Goal: Task Accomplishment & Management: Use online tool/utility

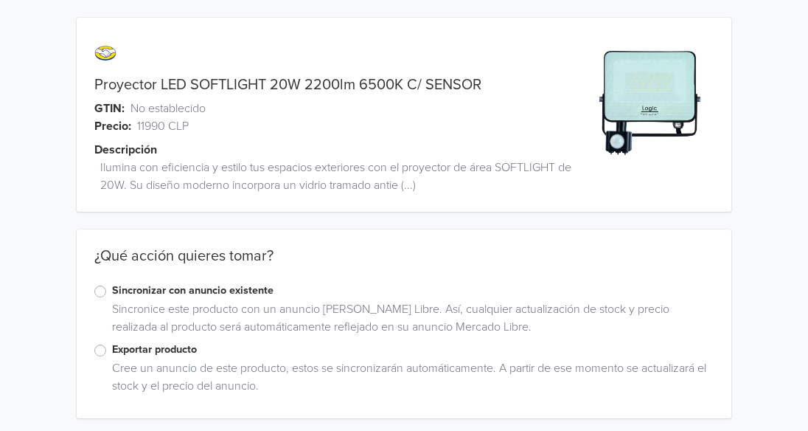
click at [108, 351] on div "Exportar producto" at bounding box center [403, 350] width 619 height 18
click at [112, 349] on label "Exportar producto" at bounding box center [413, 349] width 602 height 16
click at [0, 0] on input "Exportar producto" at bounding box center [0, 0] width 0 height 0
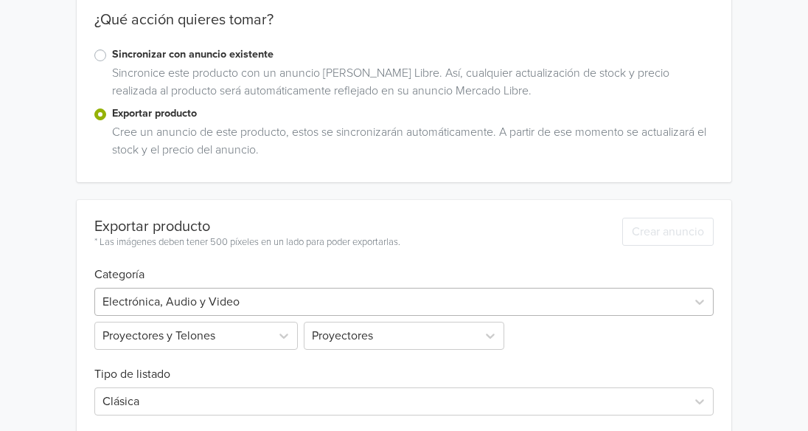
scroll to position [457, 0]
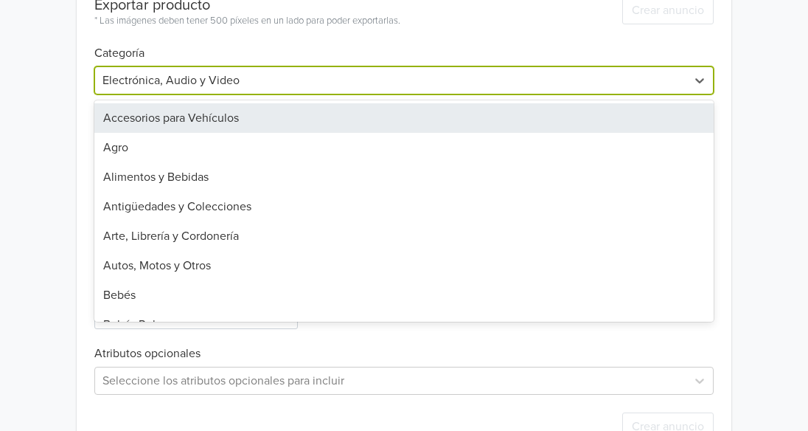
click at [402, 79] on div at bounding box center [390, 80] width 577 height 21
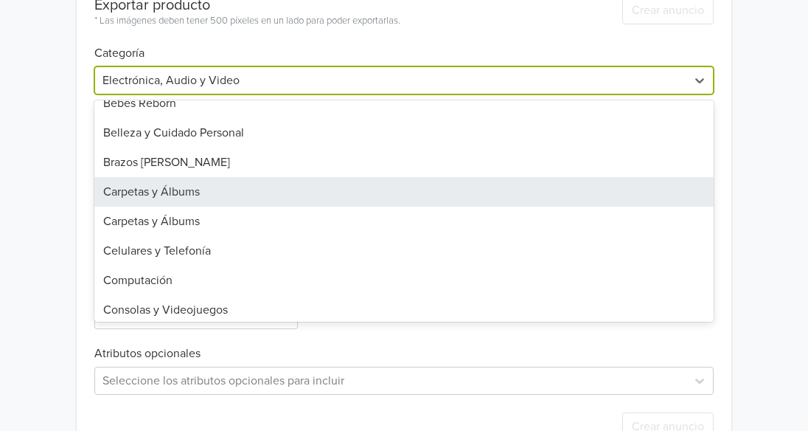
scroll to position [516, 0]
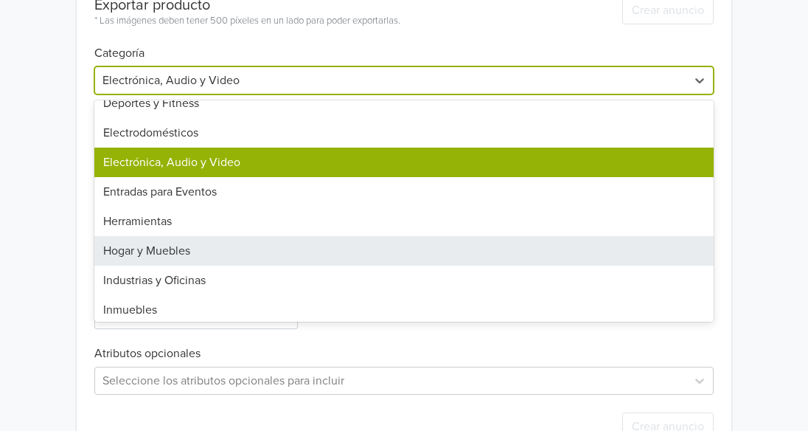
click at [371, 253] on div "Hogar y Muebles" at bounding box center [403, 250] width 619 height 29
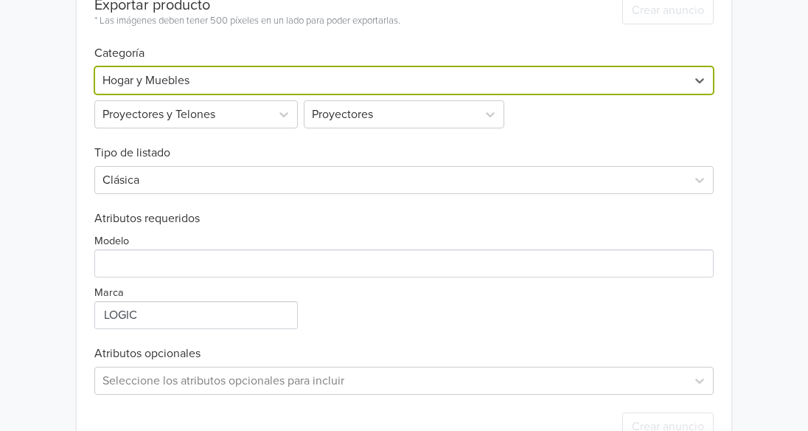
scroll to position [236, 0]
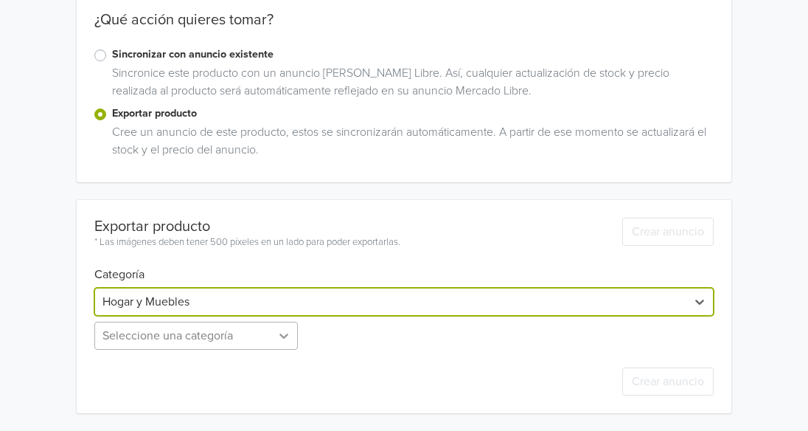
click at [280, 333] on div "Seleccione una categoría" at bounding box center [197, 335] width 206 height 28
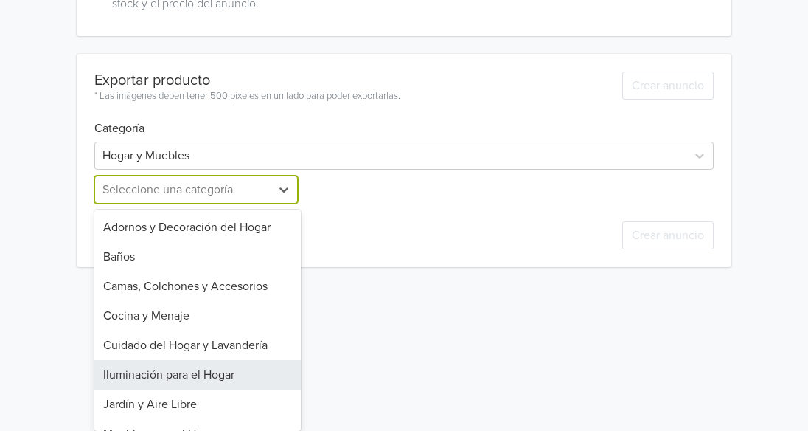
click at [257, 374] on div "Iluminación para el Hogar" at bounding box center [197, 374] width 206 height 29
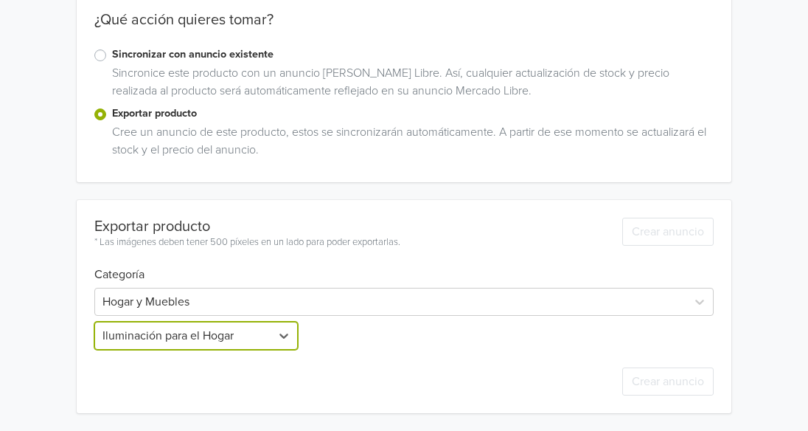
scroll to position [236, 0]
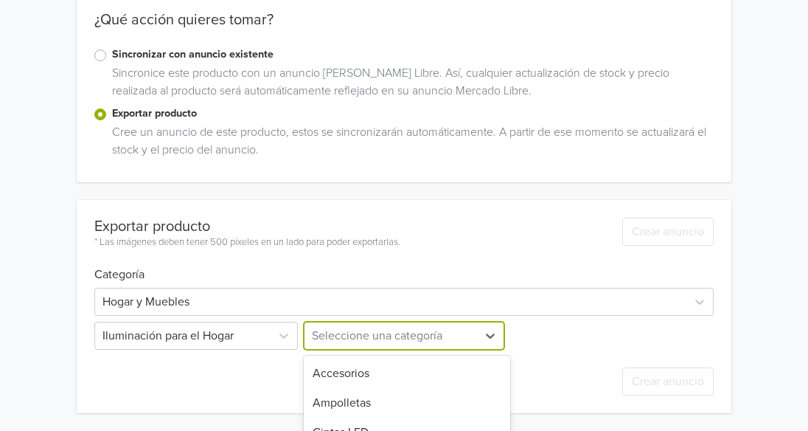
click at [456, 335] on div "7 results available. Use Up and Down to choose options, press Enter to select t…" at bounding box center [404, 335] width 206 height 28
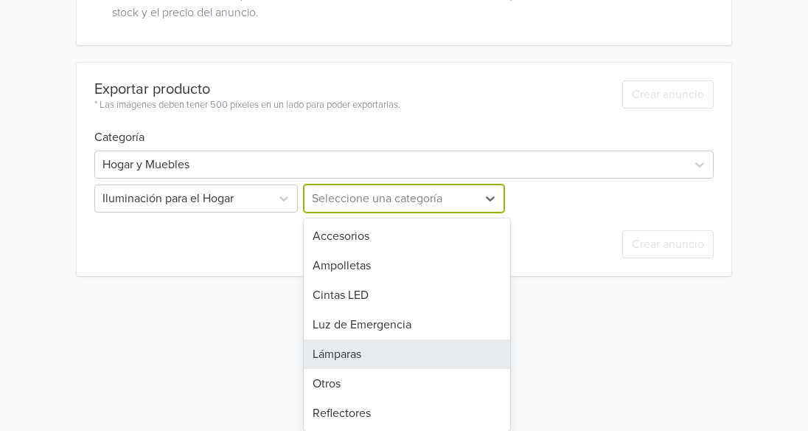
click at [453, 353] on div "Lámparas" at bounding box center [407, 353] width 206 height 29
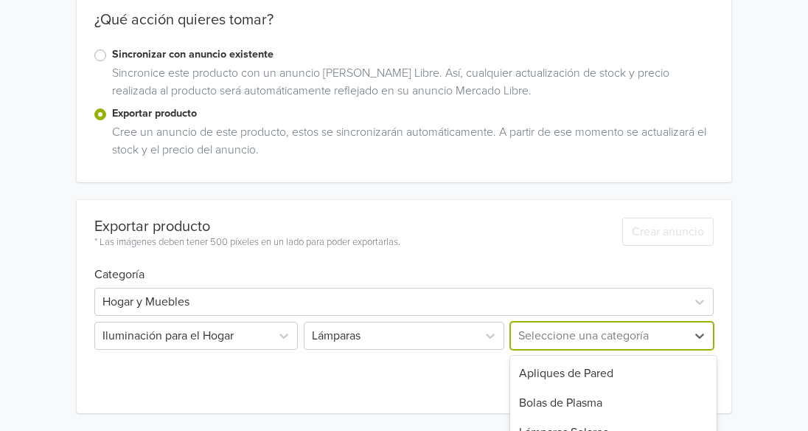
scroll to position [382, 0]
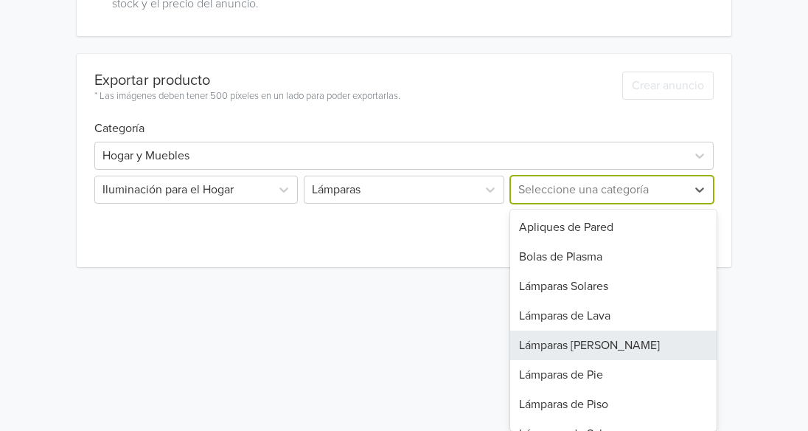
click at [545, 204] on div "10 results available. Use Up and Down to choose options, press Enter to select …" at bounding box center [610, 189] width 206 height 28
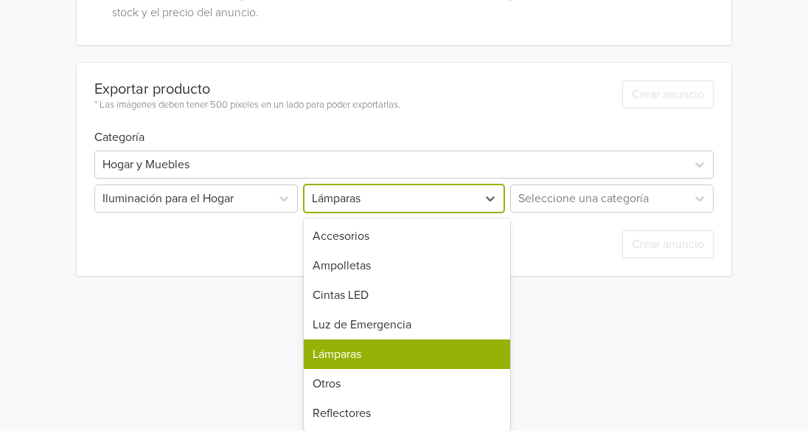
scroll to position [373, 0]
click at [439, 196] on div at bounding box center [391, 198] width 158 height 21
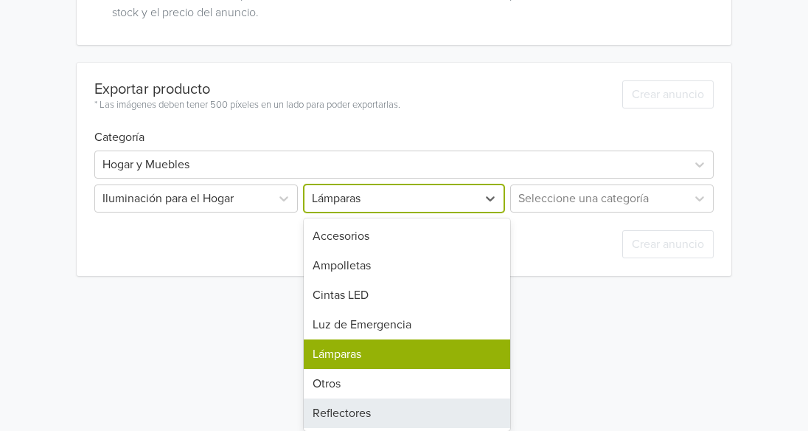
click at [379, 417] on div "Reflectores" at bounding box center [407, 412] width 206 height 29
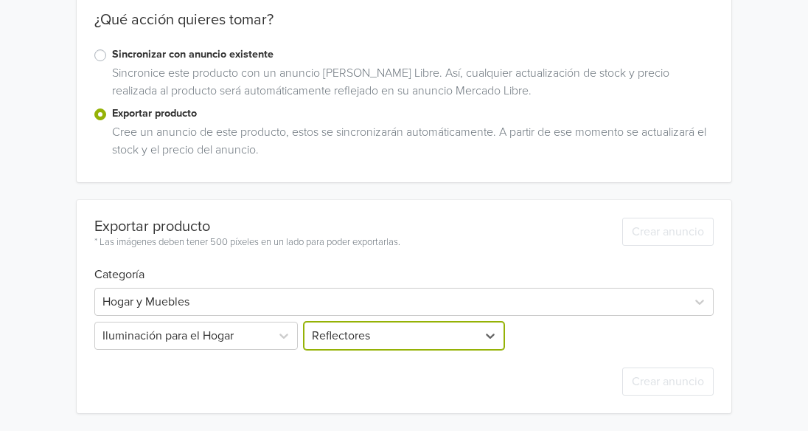
scroll to position [382, 0]
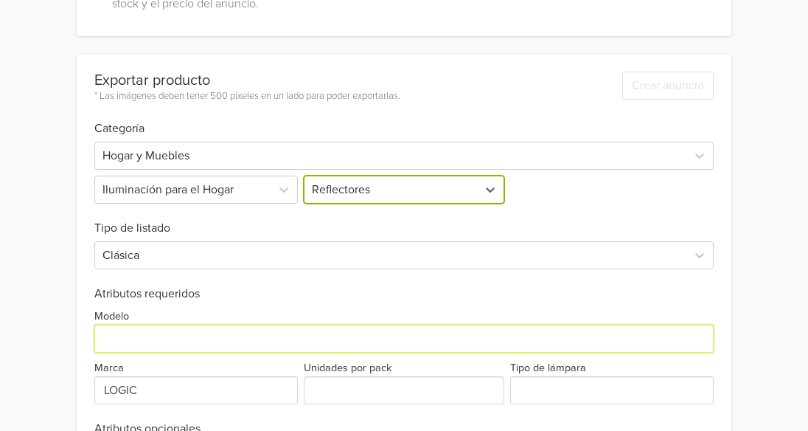
click at [211, 341] on input "Modelo" at bounding box center [403, 338] width 619 height 28
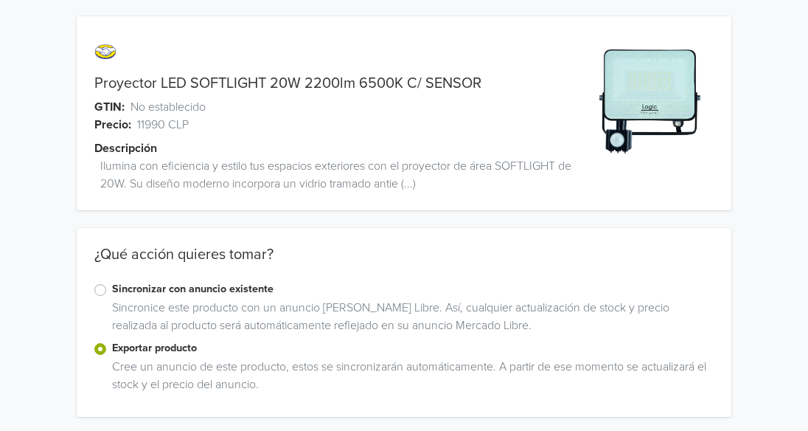
scroll to position [0, 0]
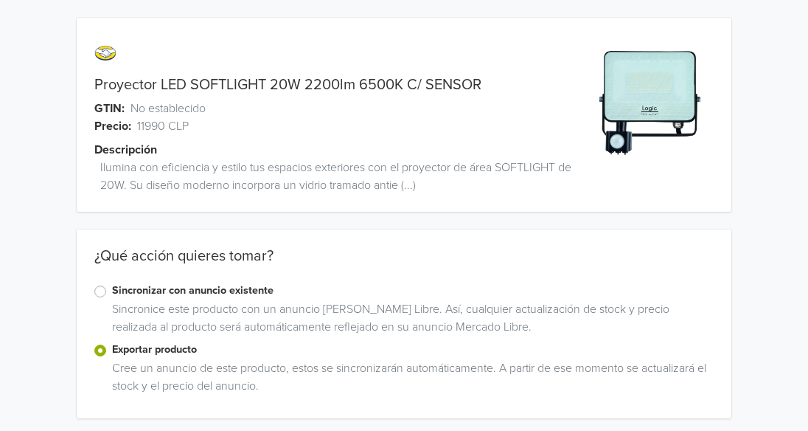
click at [202, 86] on link "Proyector LED SOFTLIGHT 20W 2200lm 6500K C/ SENSOR" at bounding box center [287, 85] width 387 height 18
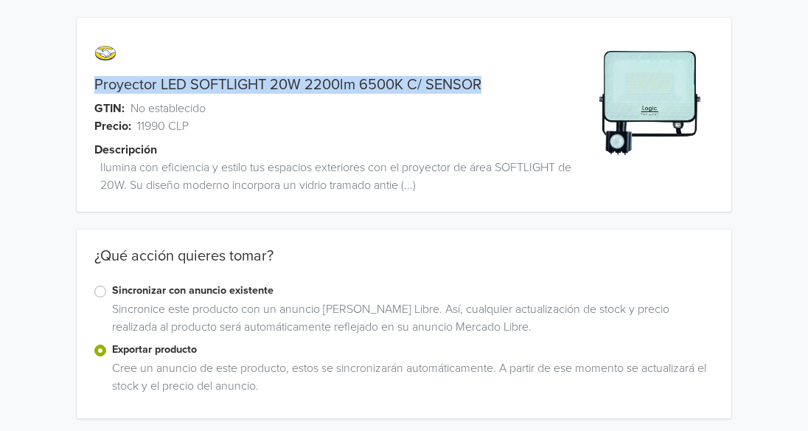
click at [202, 86] on link "Proyector LED SOFTLIGHT 20W 2200lm 6500K C/ SENSOR" at bounding box center [287, 85] width 387 height 18
copy link "Proyector LED SOFTLIGHT 20W 2200lm 6500K C/ SENSOR"
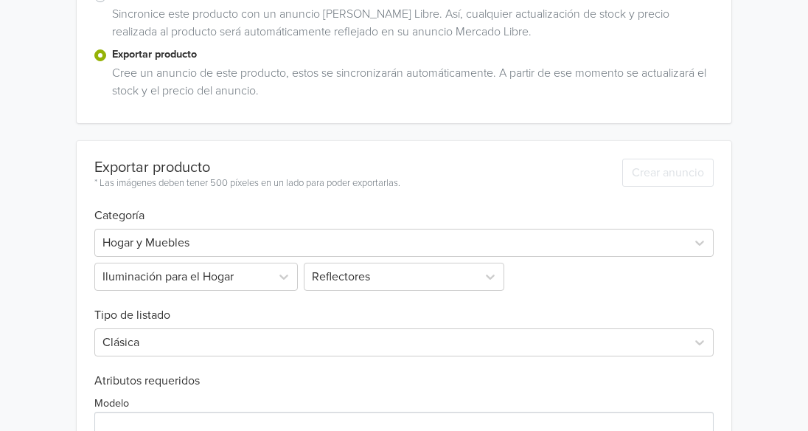
scroll to position [502, 0]
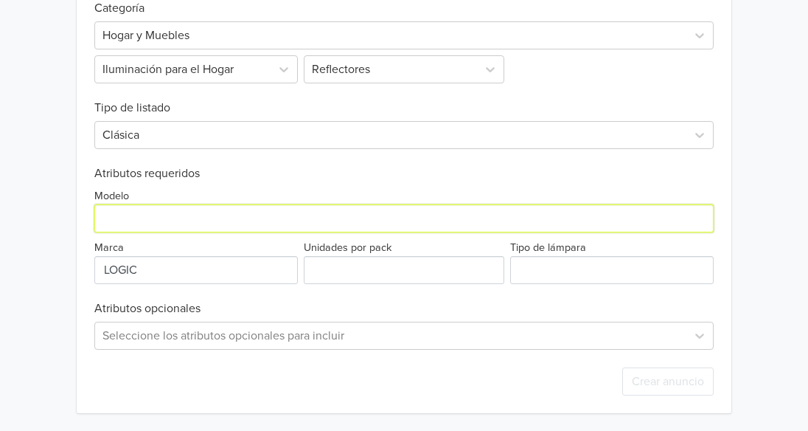
click at [234, 227] on input "Modelo" at bounding box center [403, 218] width 619 height 28
paste input "Proyector LED SOFTLIGHT 20W 2200lm 6500K C/ SENSOR"
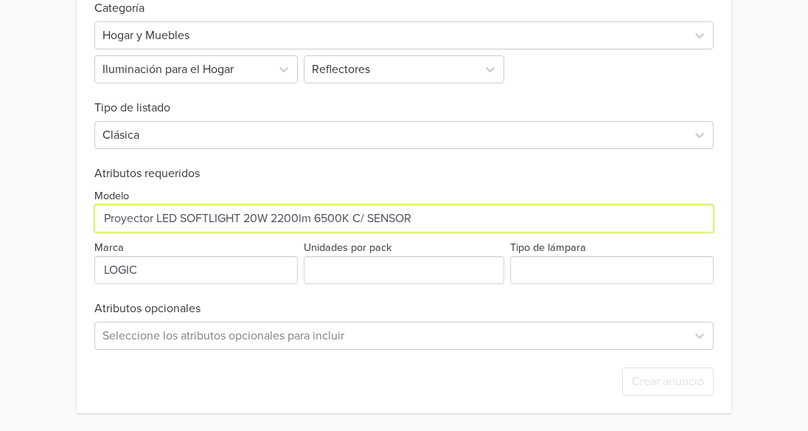
type input "Proyector LED SOFTLIGHT 20W 2200lm 6500K C/ SENSOR"
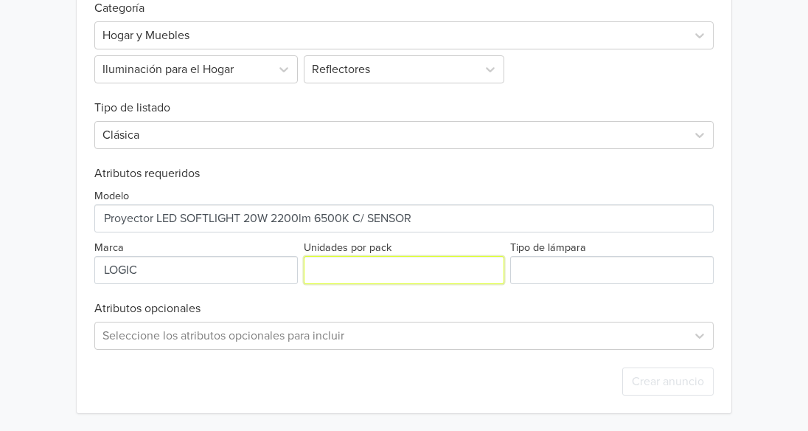
click at [419, 268] on input "Unidades por pack" at bounding box center [404, 270] width 201 height 28
type input "1"
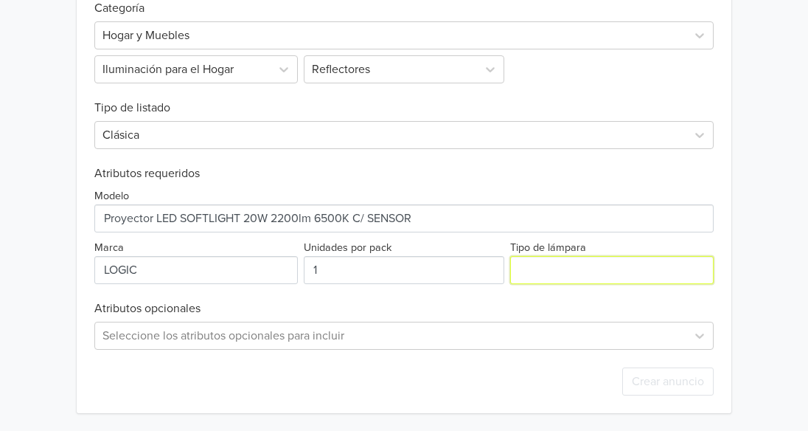
click at [655, 260] on input "Tipo de lámpara" at bounding box center [612, 270] width 204 height 28
type input "C"
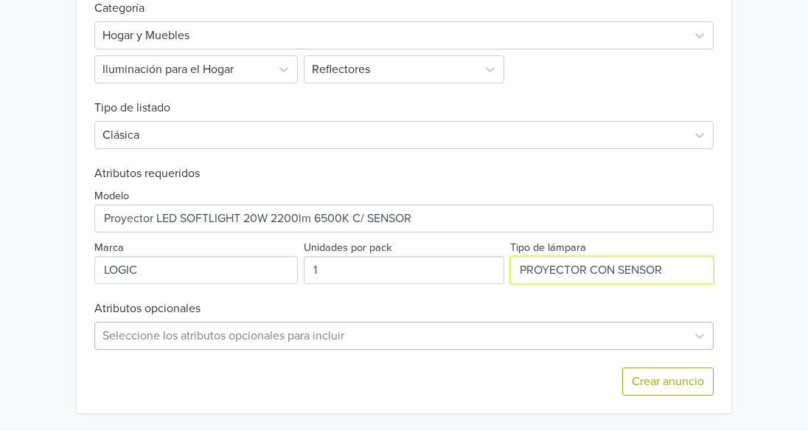
type input "PROYECTOR CON SENSOR"
click at [358, 331] on div "Seleccione los atributos opcionales para incluir" at bounding box center [403, 335] width 619 height 28
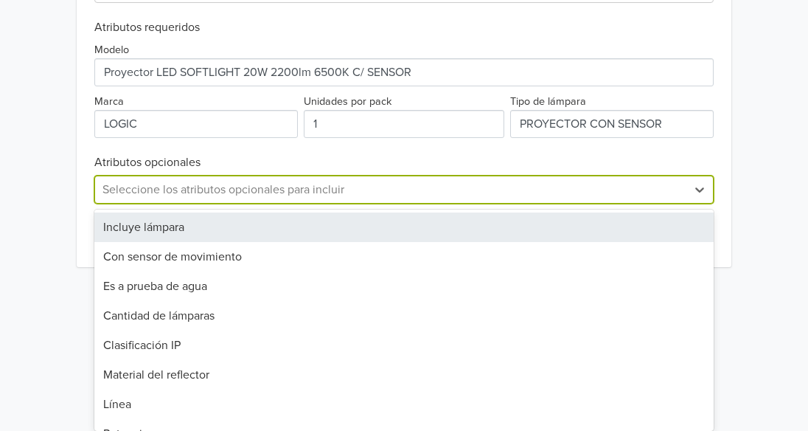
click at [333, 231] on div "Incluye lámpara" at bounding box center [403, 226] width 619 height 29
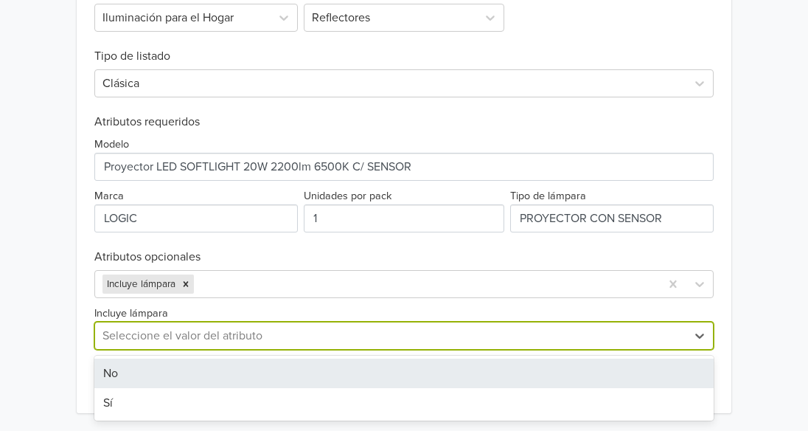
click at [253, 329] on div at bounding box center [390, 335] width 577 height 21
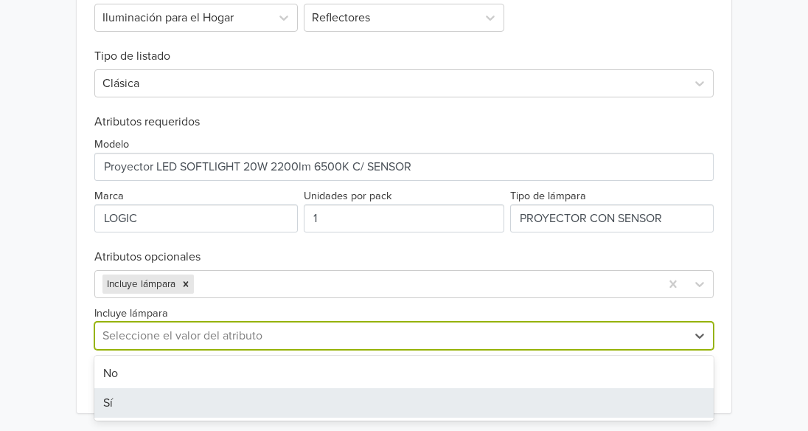
click at [210, 398] on div "Sí" at bounding box center [403, 402] width 619 height 29
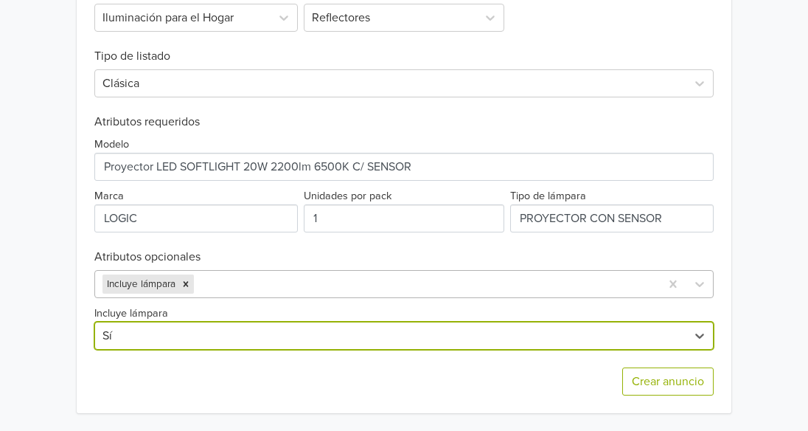
click at [268, 278] on div at bounding box center [425, 284] width 456 height 21
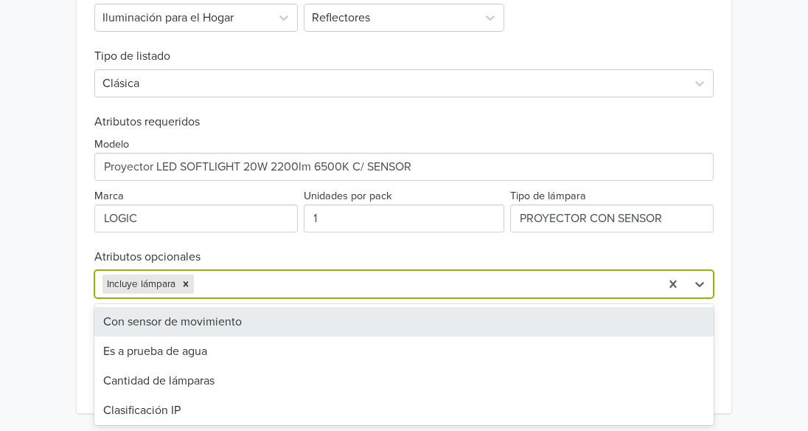
click at [253, 321] on div "Con sensor de movimiento" at bounding box center [403, 321] width 619 height 29
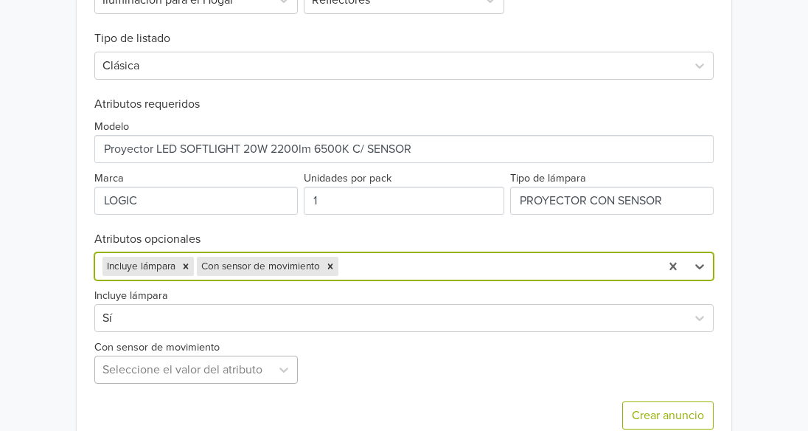
click at [248, 370] on div "Exportar producto * Las imágenes deben tener 500 píxeles en un lado para poder …" at bounding box center [403, 155] width 619 height 582
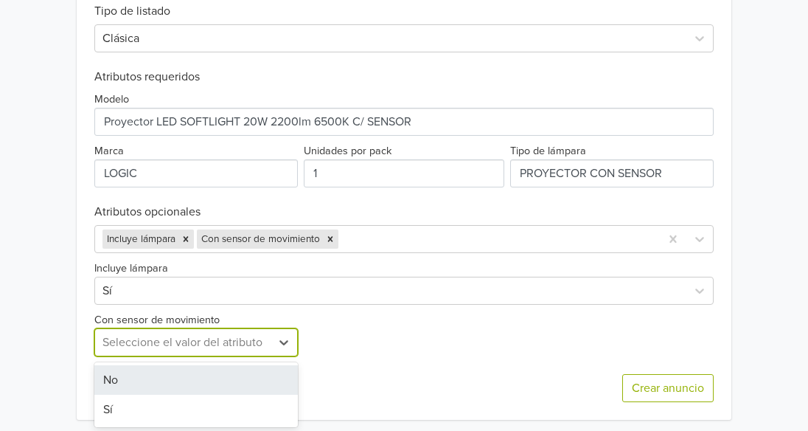
scroll to position [601, 0]
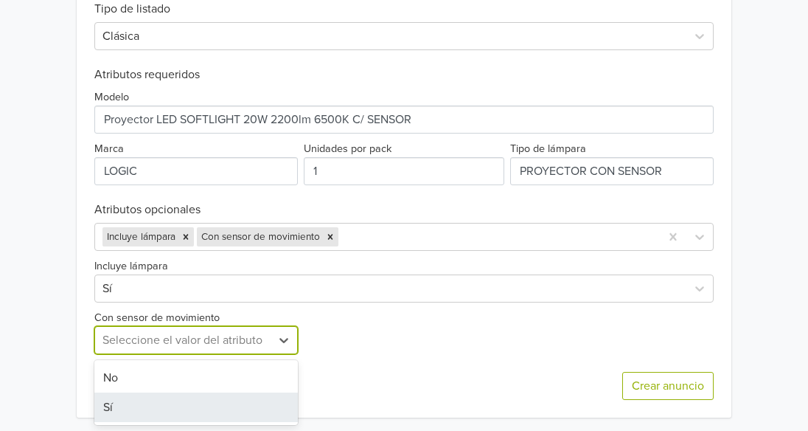
click at [197, 400] on div "Sí" at bounding box center [196, 406] width 204 height 29
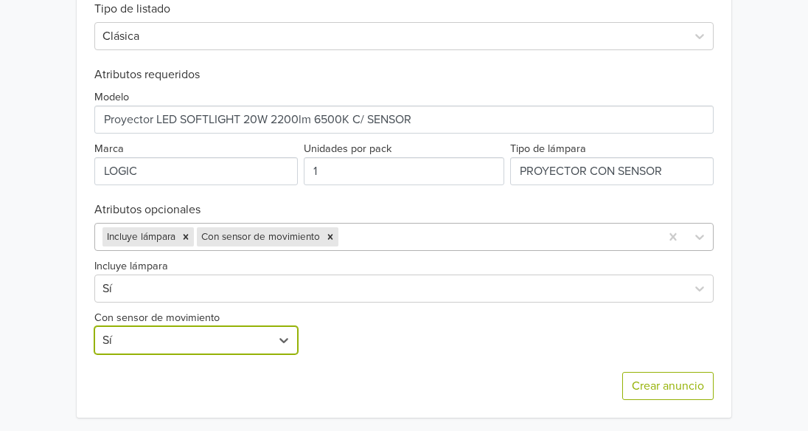
click at [390, 240] on div at bounding box center [496, 236] width 311 height 21
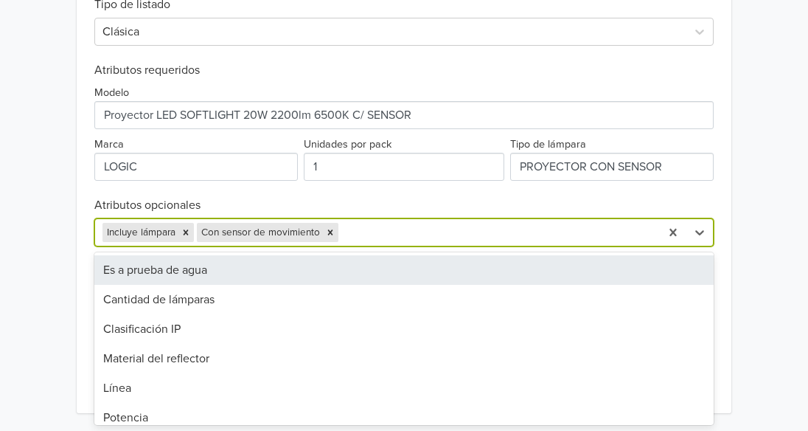
click at [304, 277] on div "Es a prueba de agua" at bounding box center [403, 269] width 619 height 29
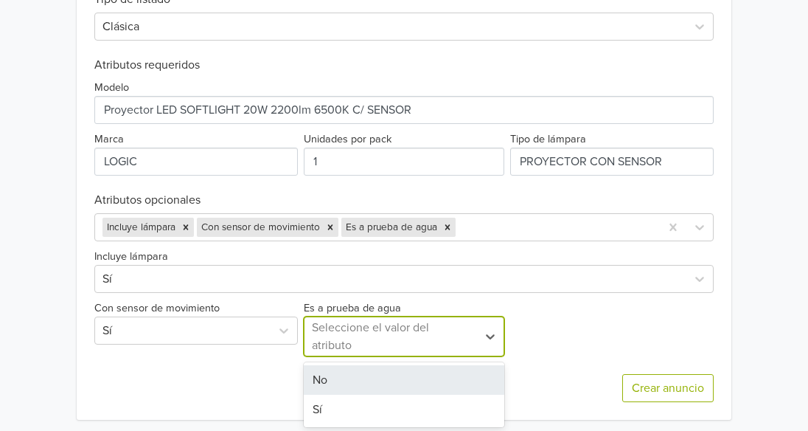
click at [371, 333] on div at bounding box center [391, 336] width 158 height 21
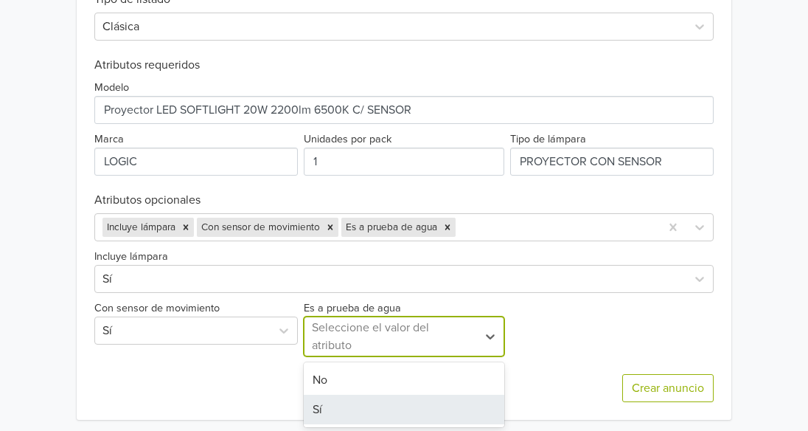
click at [352, 409] on div "Sí" at bounding box center [404, 408] width 201 height 29
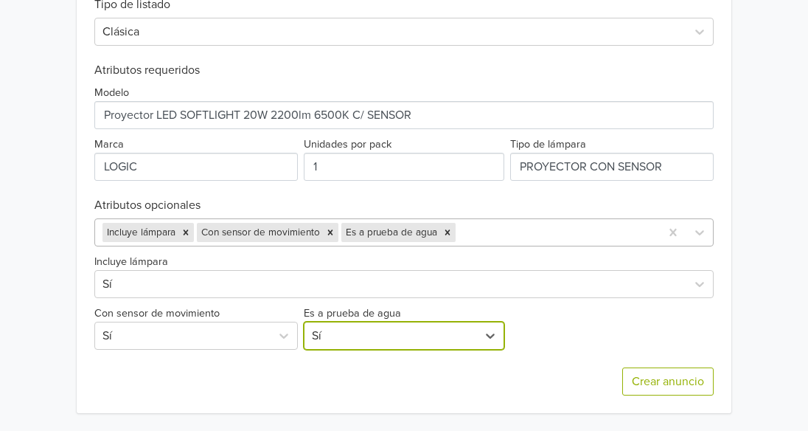
click at [493, 227] on div at bounding box center [556, 232] width 194 height 21
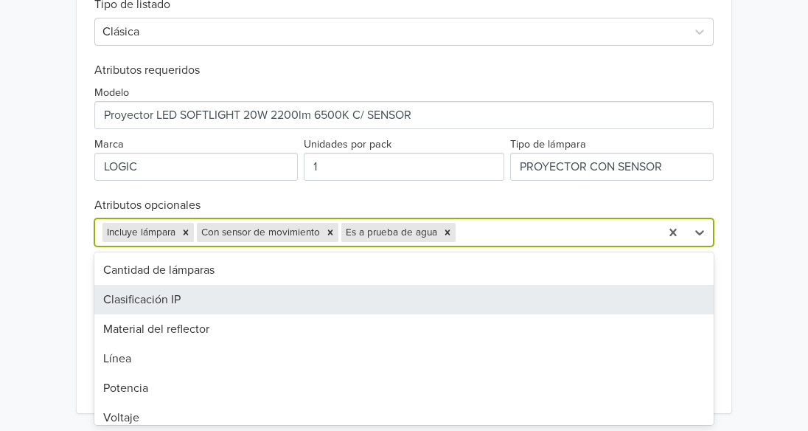
click at [276, 304] on div "Clasificación IP" at bounding box center [403, 299] width 619 height 29
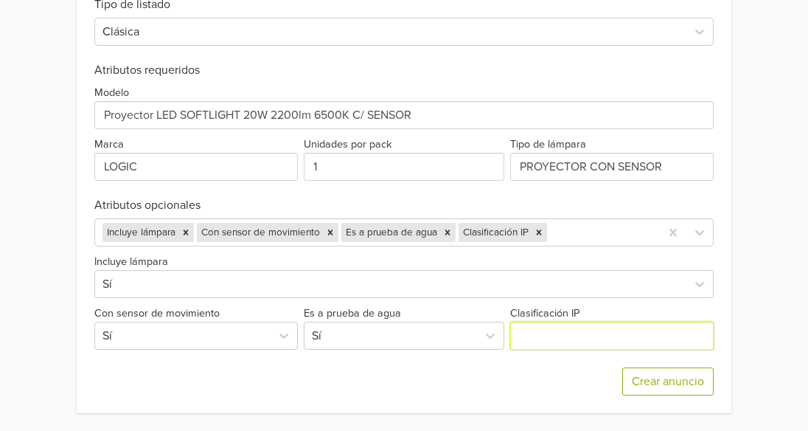
click at [564, 337] on input "Clasificación IP" at bounding box center [612, 335] width 204 height 28
type input "65"
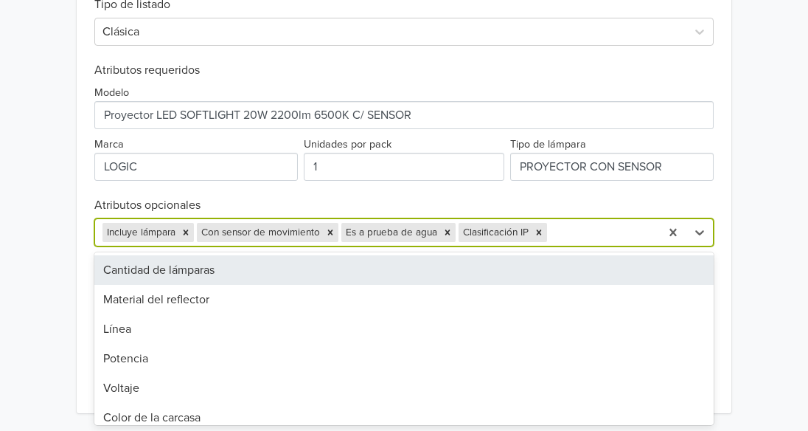
click at [598, 221] on div "Incluye lámpara Con sensor de movimiento Es a prueba de agua Clasificación IP" at bounding box center [377, 232] width 565 height 27
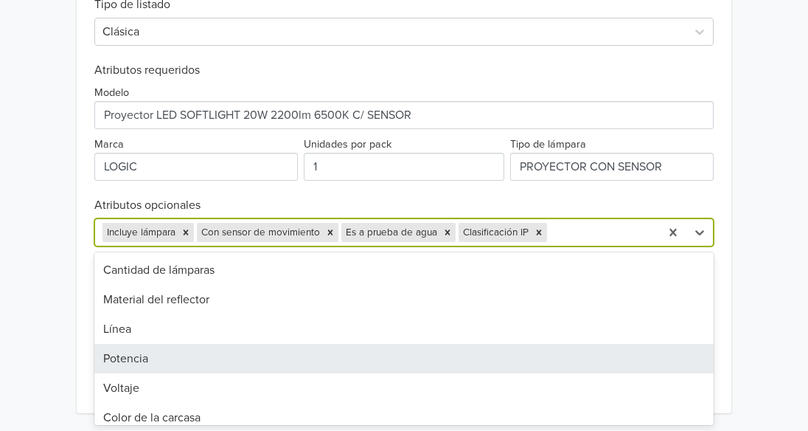
click at [237, 354] on div "Potencia" at bounding box center [403, 358] width 619 height 29
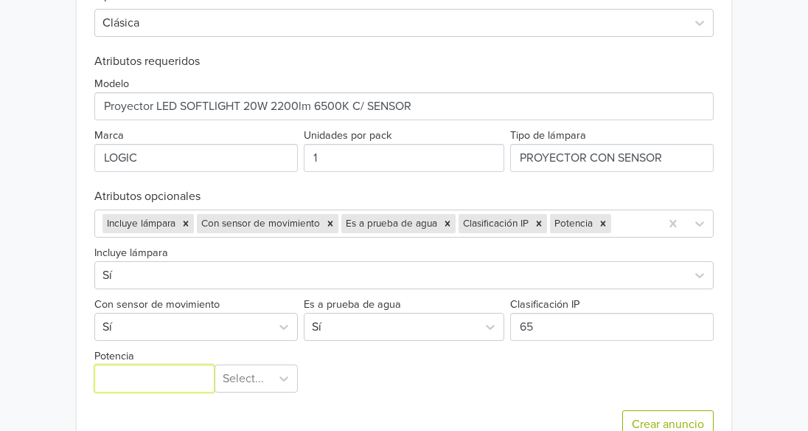
click at [100, 385] on input "Potencia" at bounding box center [154, 378] width 121 height 28
type input "20"
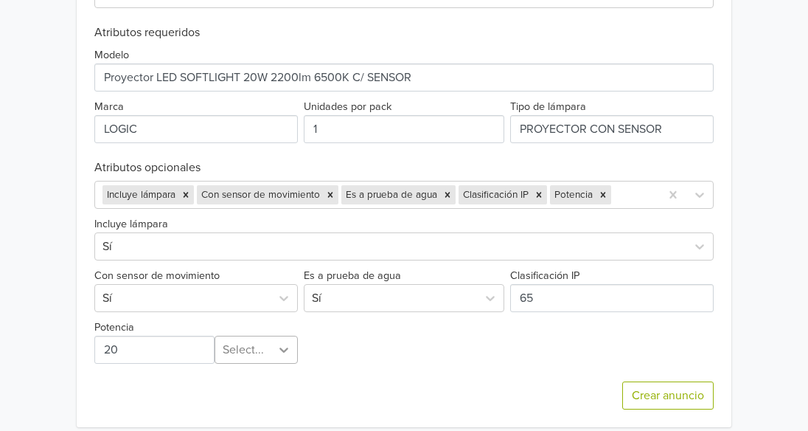
click at [274, 364] on div "Select..." at bounding box center [256, 349] width 83 height 28
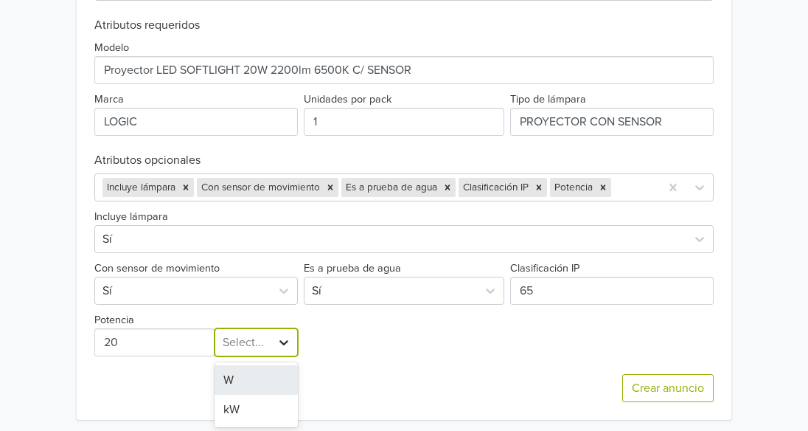
scroll to position [653, 0]
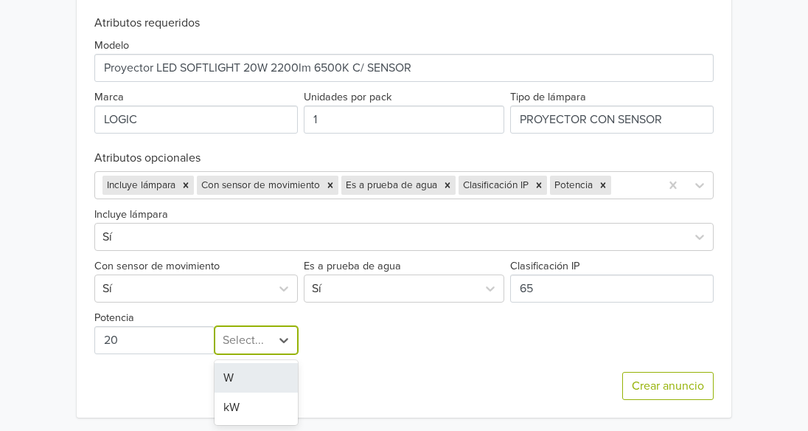
click at [274, 383] on div "W" at bounding box center [256, 377] width 83 height 29
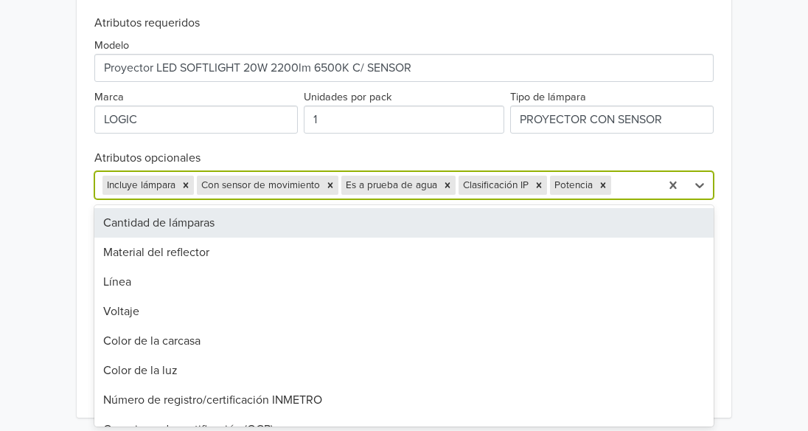
click at [630, 186] on div at bounding box center [633, 185] width 38 height 21
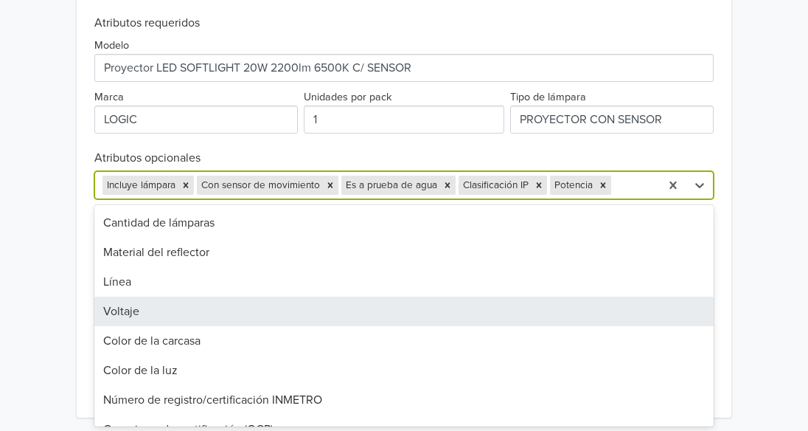
click at [310, 307] on div "Voltaje" at bounding box center [403, 310] width 619 height 29
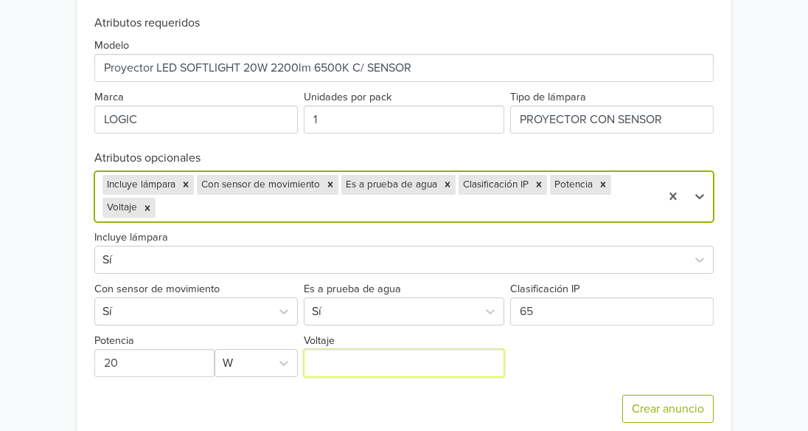
click at [433, 366] on input "Voltaje" at bounding box center [404, 363] width 201 height 28
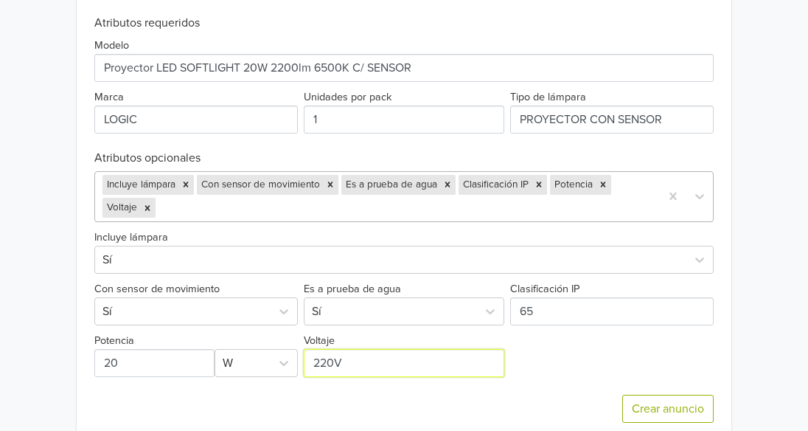
type input "220V"
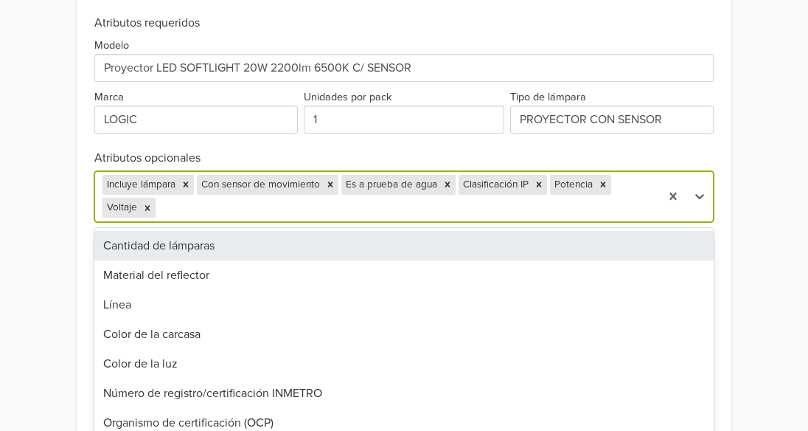
click at [647, 192] on div "Incluye lámpara Con sensor de movimiento Es a prueba de agua Clasificación IP P…" at bounding box center [377, 196] width 565 height 49
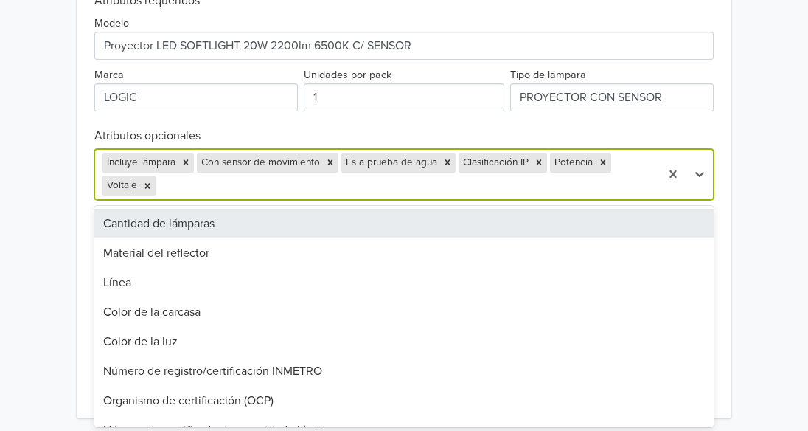
scroll to position [677, 0]
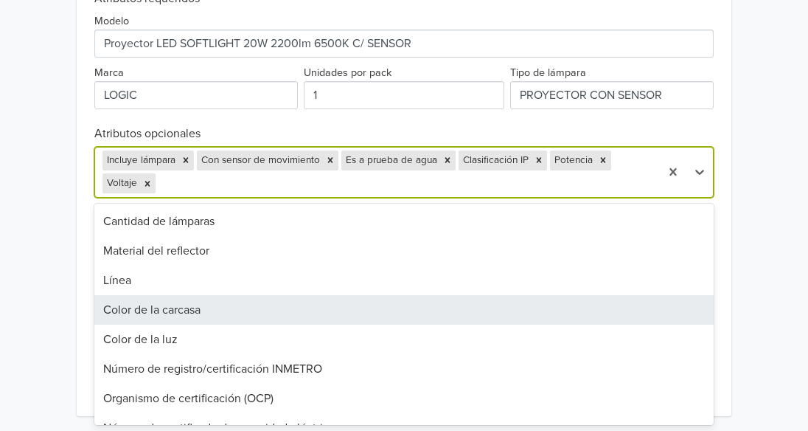
click at [279, 317] on div "Color de la carcasa" at bounding box center [403, 309] width 619 height 29
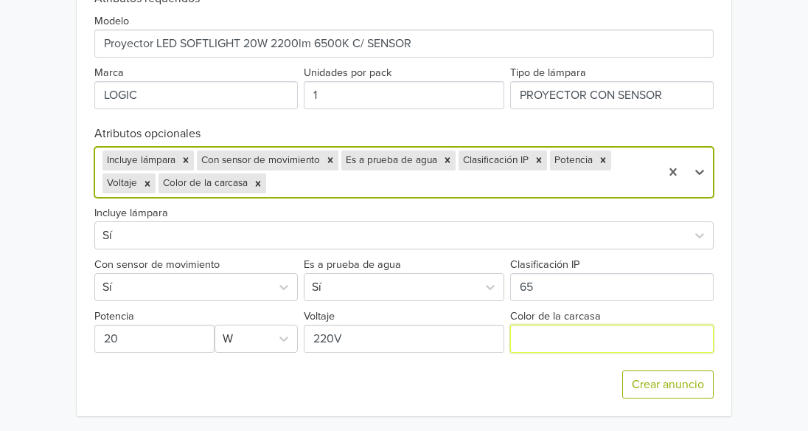
click at [535, 345] on input "Color de la carcasa" at bounding box center [612, 338] width 204 height 28
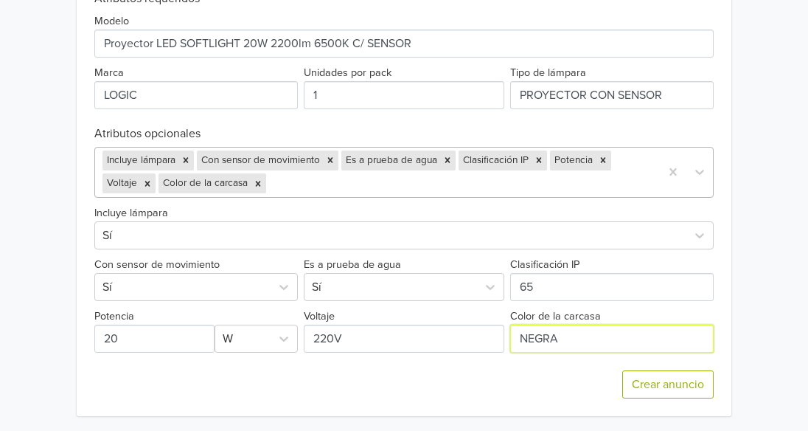
type input "NEGRA"
click at [616, 175] on div at bounding box center [460, 183] width 383 height 21
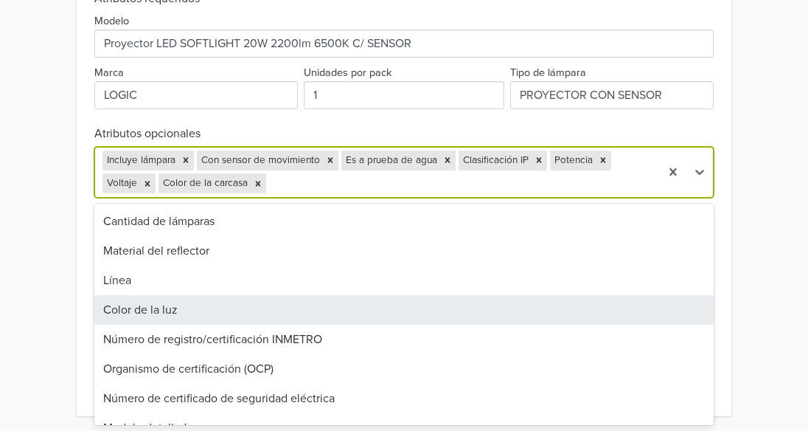
click at [438, 302] on div "Color de la luz" at bounding box center [403, 309] width 619 height 29
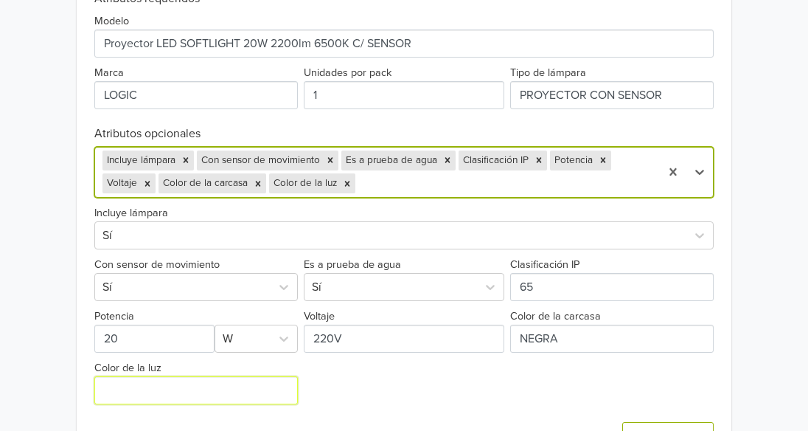
click at [150, 387] on input "Color de la luz" at bounding box center [196, 390] width 204 height 28
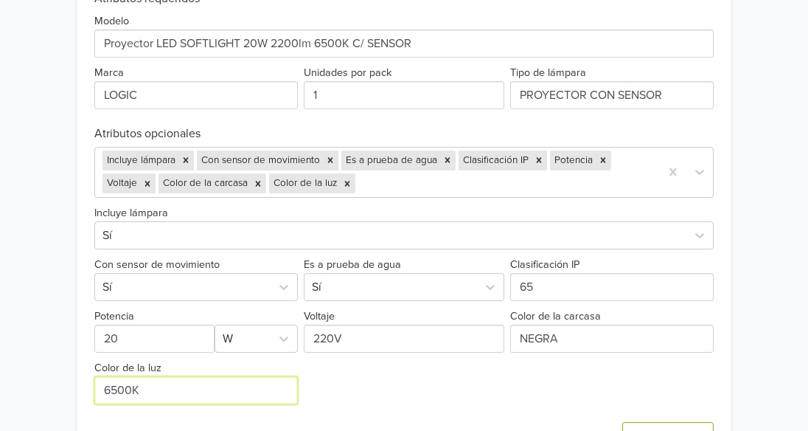
drag, startPoint x: 175, startPoint y: 391, endPoint x: -55, endPoint y: 364, distance: 230.8
type input "LUZ FRIA"
click at [420, 184] on div at bounding box center [505, 183] width 294 height 21
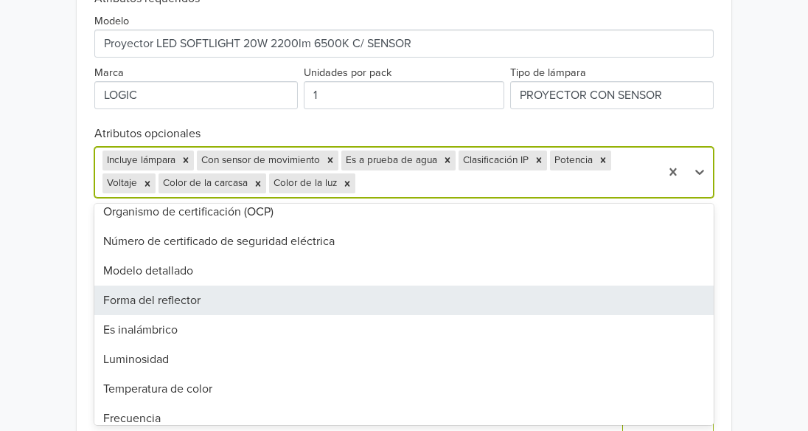
scroll to position [147, 0]
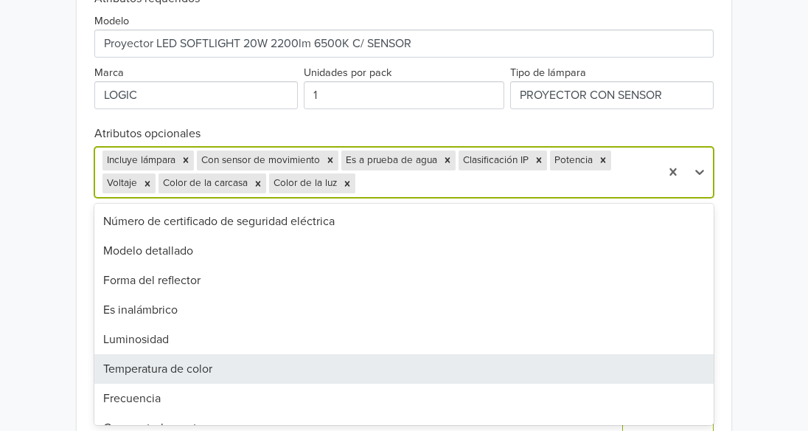
click at [347, 369] on div "Temperatura de color" at bounding box center [403, 368] width 619 height 29
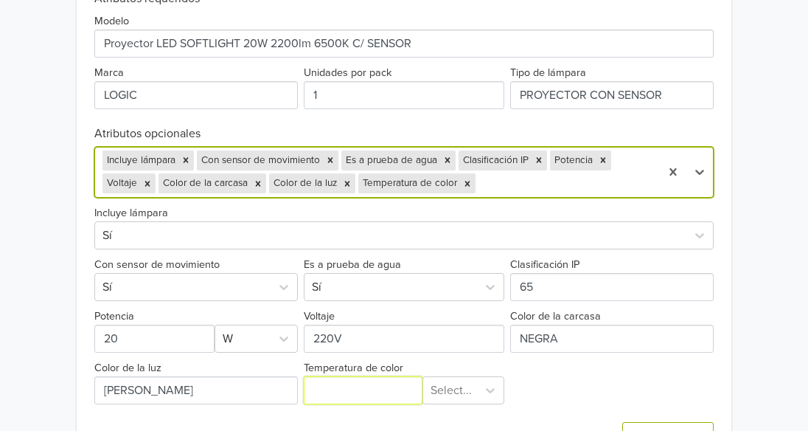
click at [366, 392] on input "Temperatura de color" at bounding box center [363, 390] width 119 height 28
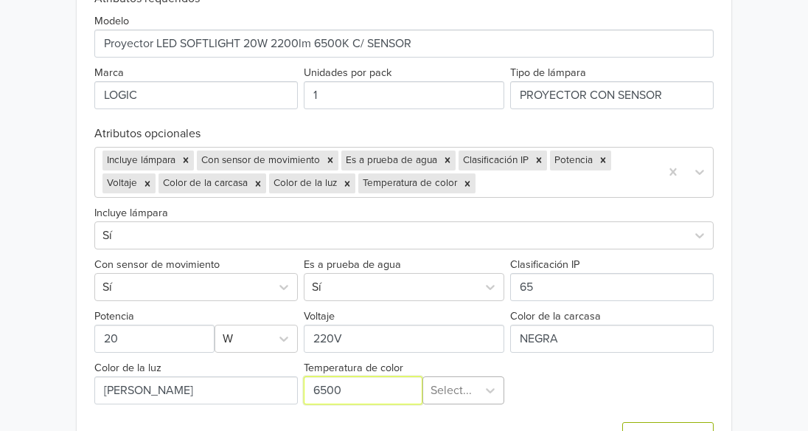
type input "6500"
click at [451, 389] on div "Exportar producto * Las imágenes deben tener 500 píxeles en un lado para poder …" at bounding box center [403, 113] width 619 height 709
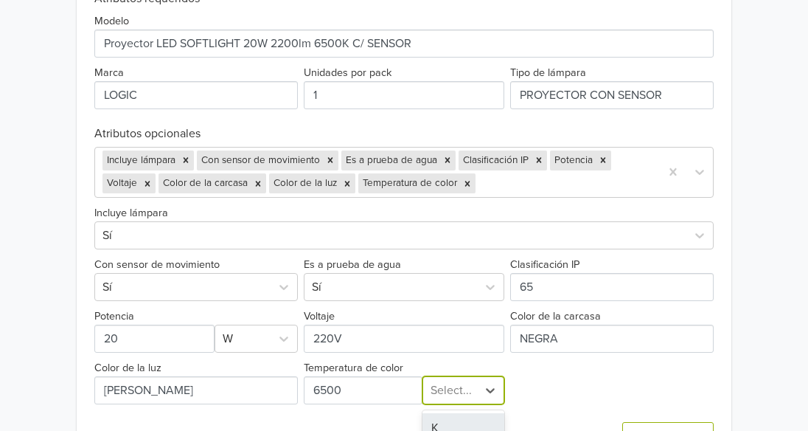
scroll to position [698, 0]
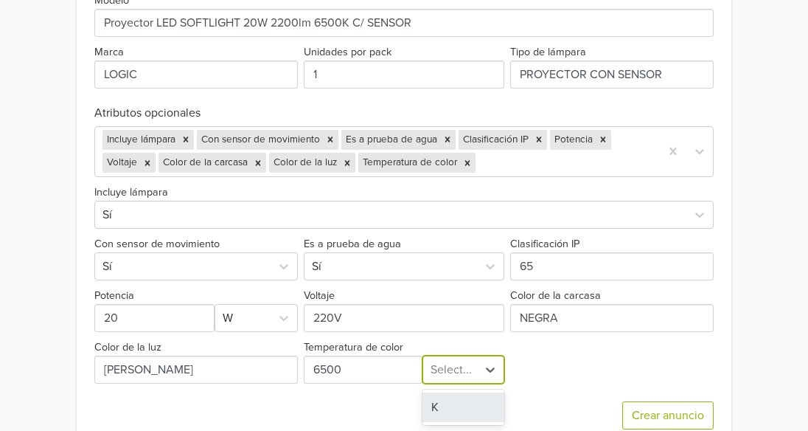
click at [451, 406] on div "K" at bounding box center [463, 406] width 82 height 29
click at [582, 168] on div at bounding box center [566, 163] width 174 height 21
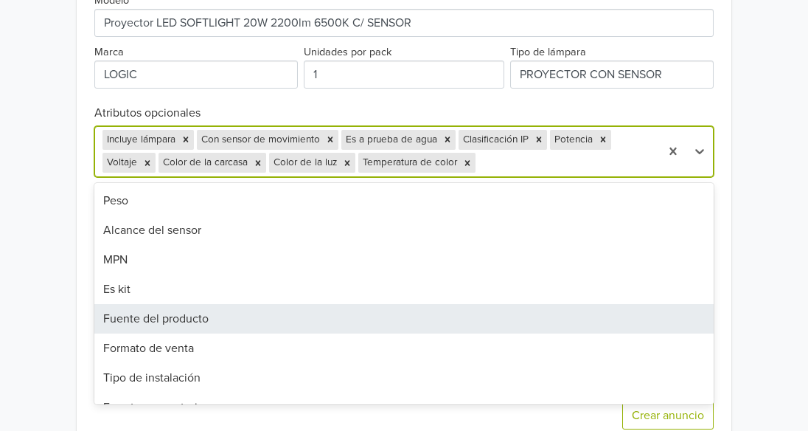
scroll to position [516, 0]
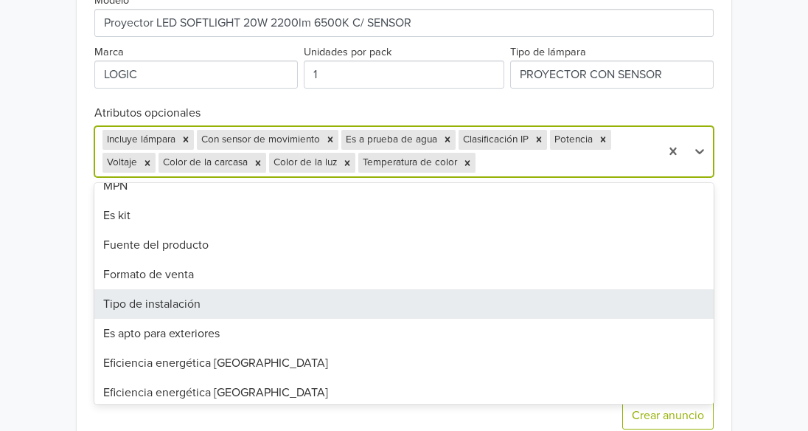
click at [396, 298] on div "Tipo de instalación" at bounding box center [403, 303] width 619 height 29
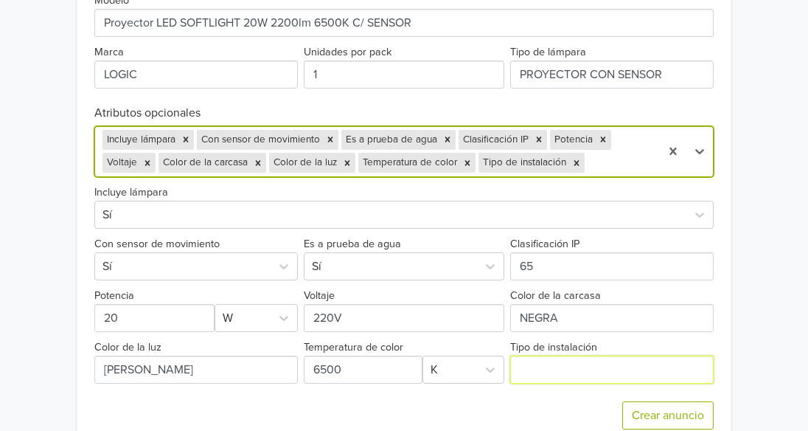
click at [551, 374] on input "Tipo de instalación" at bounding box center [612, 369] width 204 height 28
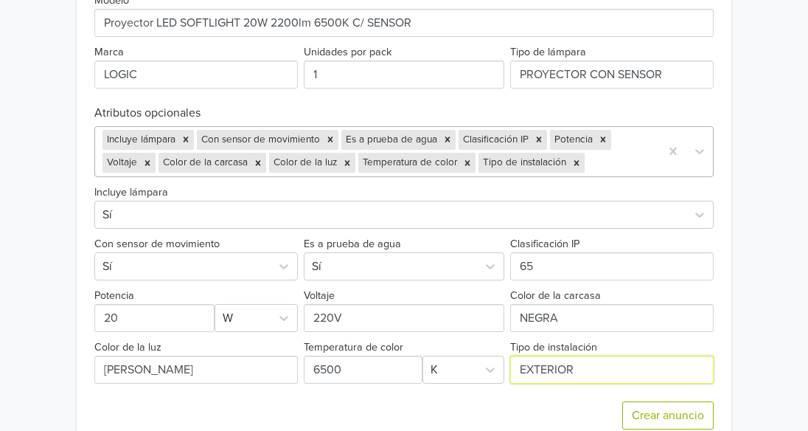
type input "EXTERIOR"
click at [644, 164] on div at bounding box center [620, 163] width 65 height 21
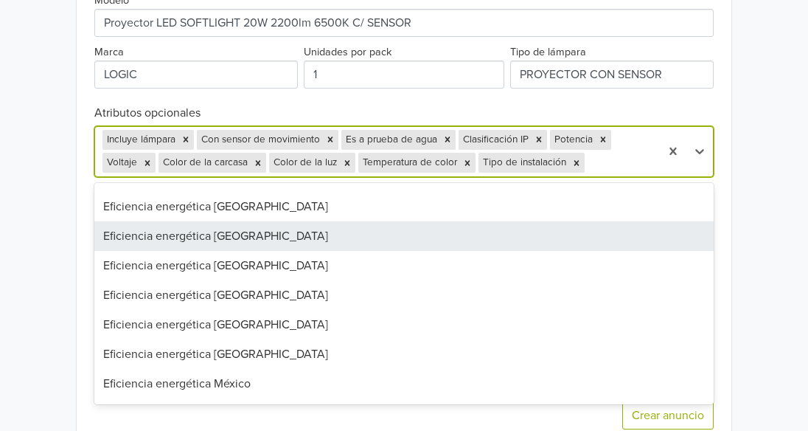
scroll to position [728, 0]
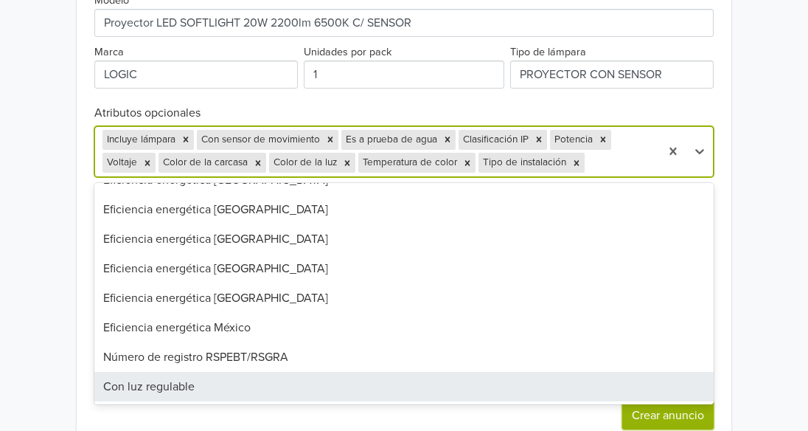
click at [661, 417] on button "Crear anuncio" at bounding box center [667, 415] width 91 height 28
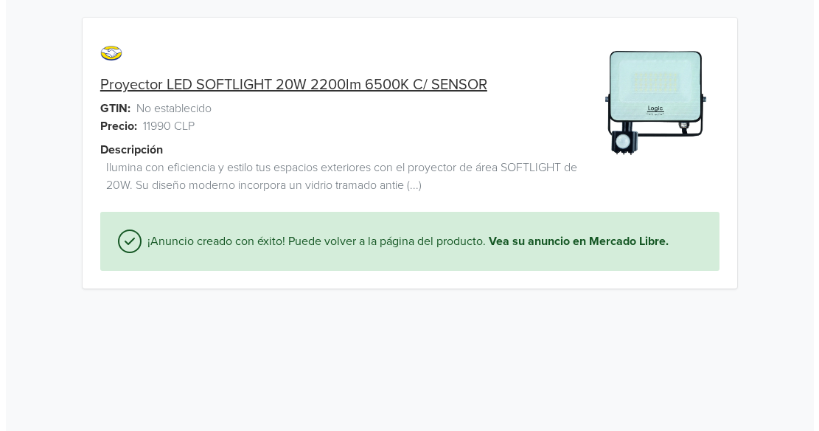
scroll to position [0, 0]
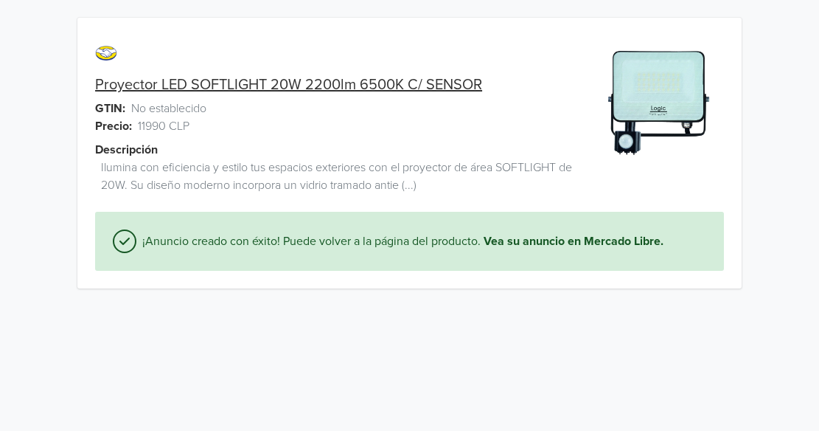
click at [313, 82] on link "Proyector LED SOFTLIGHT 20W 2200lm 6500K C/ SENSOR" at bounding box center [288, 85] width 387 height 18
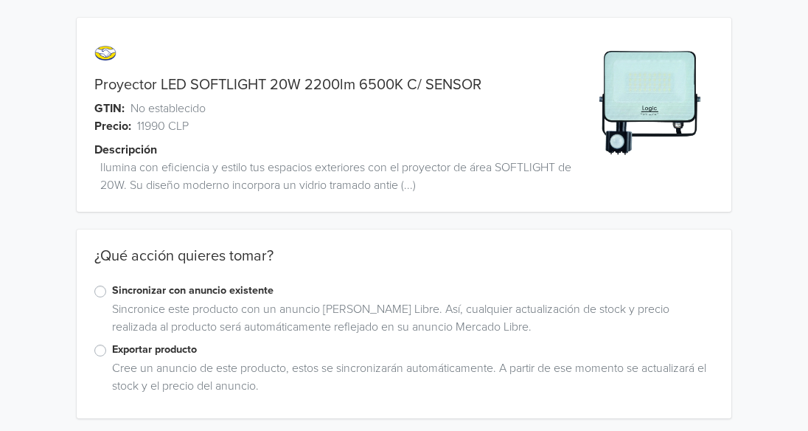
click at [191, 83] on link "Proyector LED SOFTLIGHT 20W 2200lm 6500K C/ SENSOR" at bounding box center [287, 85] width 387 height 18
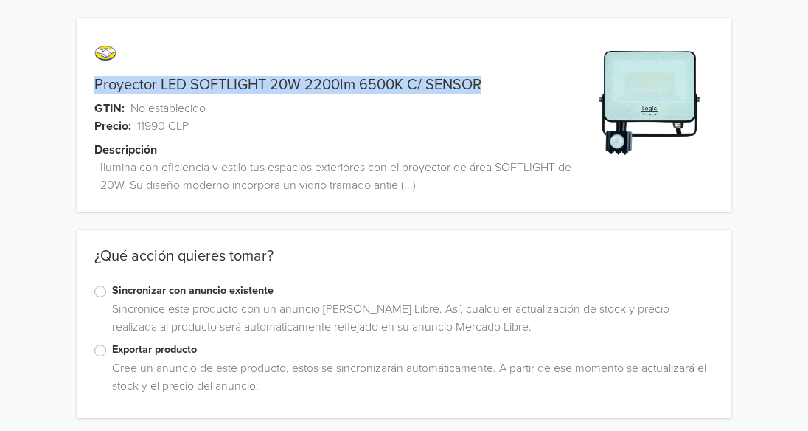
click at [191, 83] on link "Proyector LED SOFTLIGHT 20W 2200lm 6500K C/ SENSOR" at bounding box center [287, 85] width 387 height 18
